Goal: Browse casually

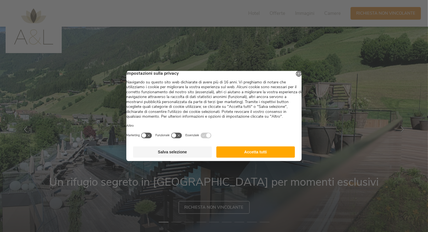
click at [253, 156] on button "Accetta tutti" at bounding box center [255, 151] width 79 height 11
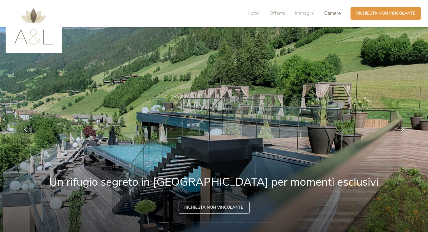
click at [332, 12] on span "Camere" at bounding box center [332, 13] width 17 height 6
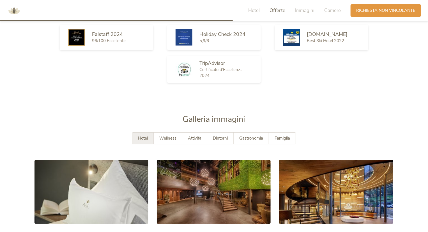
scroll to position [945, 0]
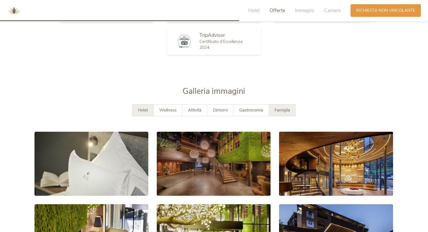
click at [278, 110] on span "Famiglia" at bounding box center [282, 110] width 15 height 6
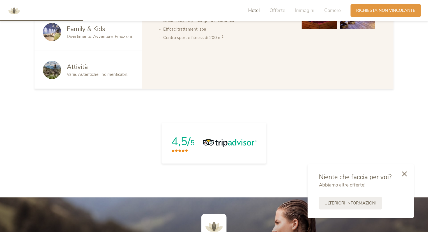
scroll to position [327, 0]
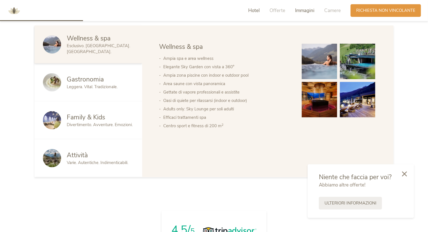
click at [303, 8] on span "Immagini" at bounding box center [304, 10] width 19 height 6
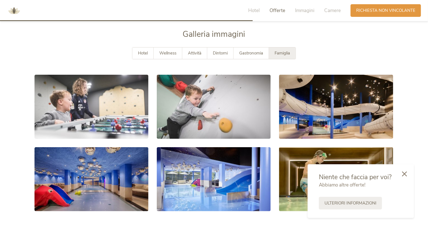
scroll to position [1002, 0]
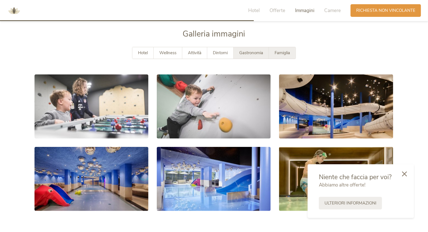
click at [248, 50] on span "Gastronomia" at bounding box center [251, 53] width 24 height 6
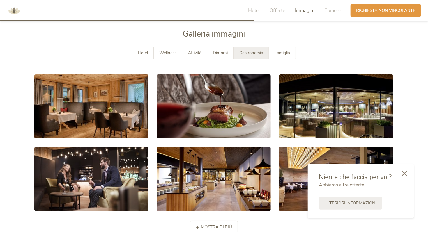
click at [406, 175] on icon at bounding box center [404, 173] width 5 height 5
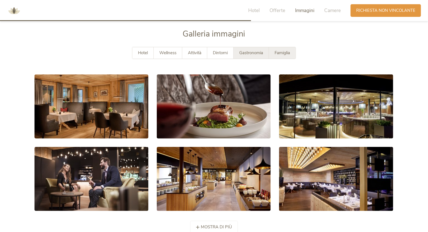
click at [284, 51] on span "Famiglia" at bounding box center [282, 53] width 15 height 6
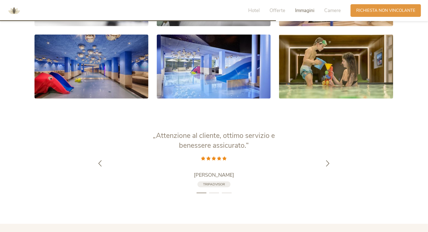
scroll to position [974, 0]
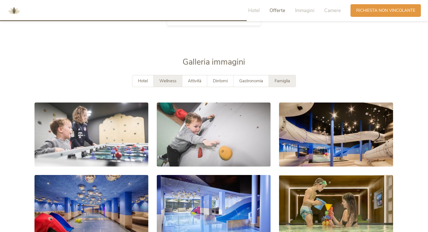
click at [167, 79] on span "Wellness" at bounding box center [167, 81] width 17 height 6
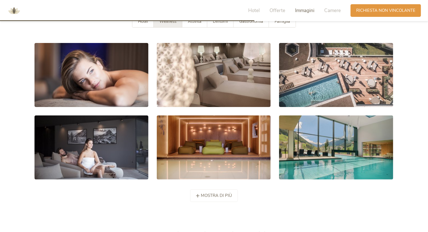
scroll to position [1058, 0]
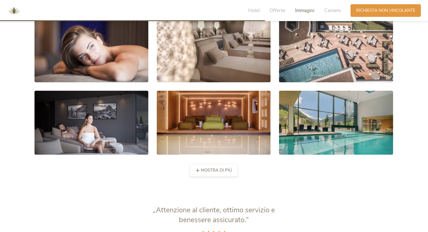
click at [216, 172] on span "mostra di più" at bounding box center [216, 170] width 31 height 6
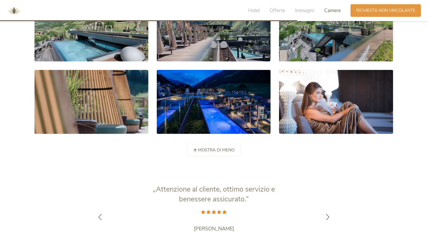
scroll to position [1339, 0]
